Goal: Task Accomplishment & Management: Use online tool/utility

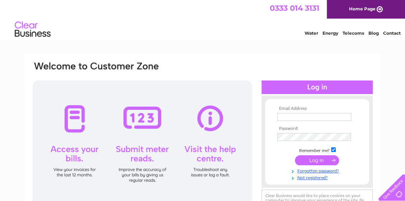
type input "[PERSON_NAME][EMAIL_ADDRESS][DOMAIN_NAME]"
click at [309, 160] on input "submit" at bounding box center [317, 161] width 44 height 10
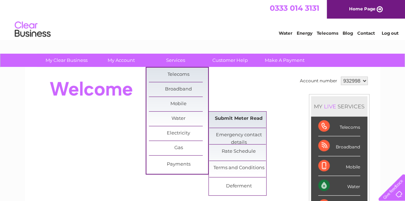
click at [225, 117] on link "Submit Meter Read" at bounding box center [238, 119] width 59 height 14
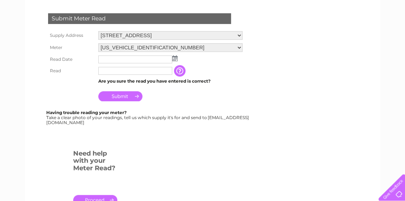
scroll to position [124, 0]
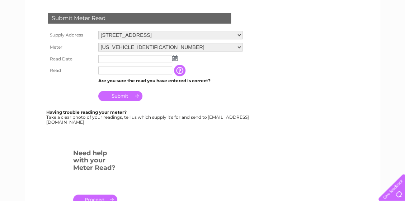
click at [175, 58] on img at bounding box center [174, 58] width 5 height 6
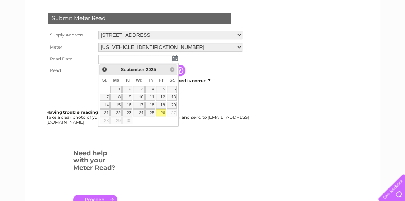
click at [162, 111] on link "26" at bounding box center [161, 113] width 10 height 7
type input "[DATE]"
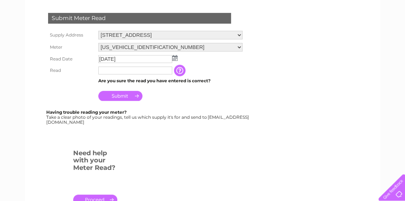
click at [120, 72] on input "text" at bounding box center [135, 71] width 74 height 8
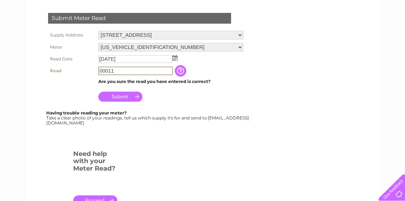
type input "00011"
click at [119, 95] on input "Submit" at bounding box center [120, 97] width 44 height 10
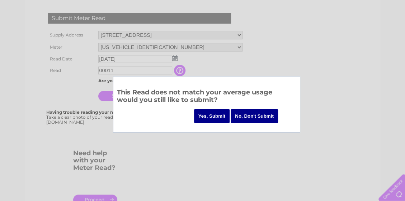
click at [214, 117] on input "Yes, Submit" at bounding box center [212, 116] width 36 height 14
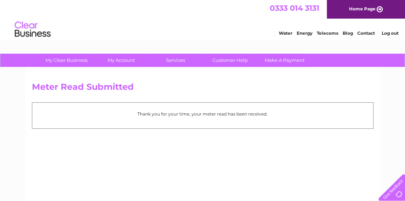
click at [388, 31] on link "Log out" at bounding box center [389, 32] width 17 height 5
